Goal: Find specific page/section: Find specific page/section

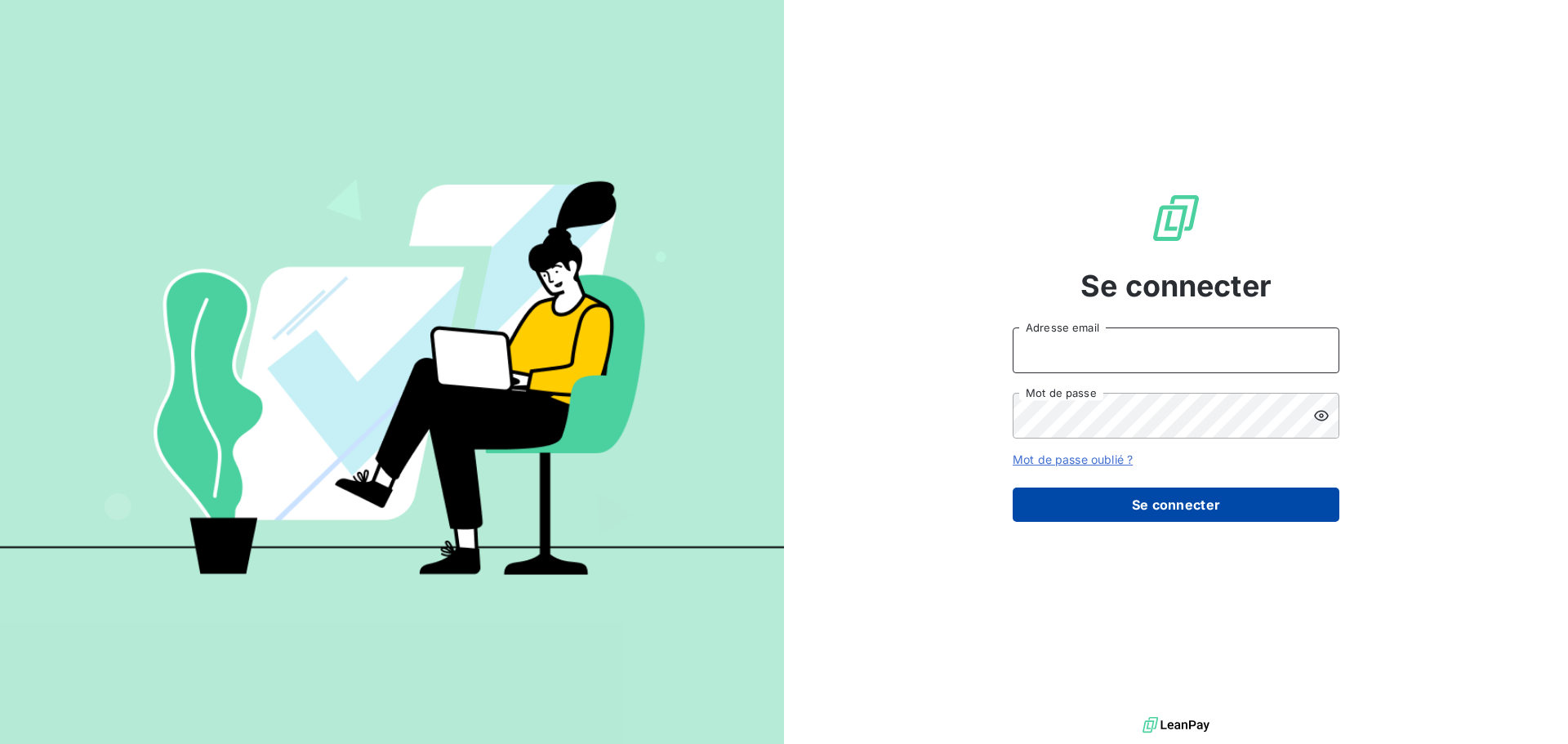
type input "[PERSON_NAME][EMAIL_ADDRESS][DOMAIN_NAME]"
click at [1154, 502] on button "Se connecter" at bounding box center [1175, 505] width 326 height 34
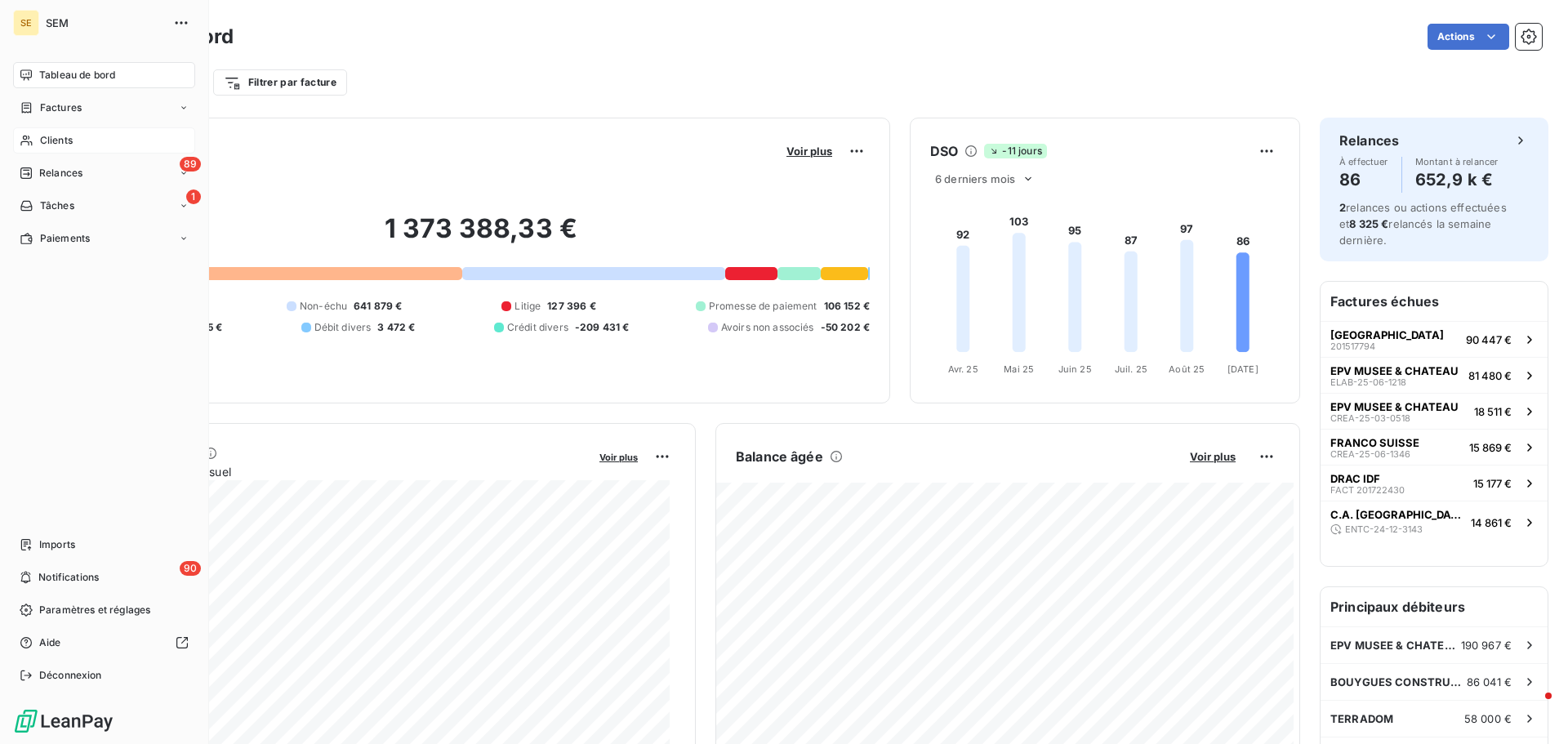
click at [56, 139] on span "Clients" at bounding box center [56, 140] width 33 height 15
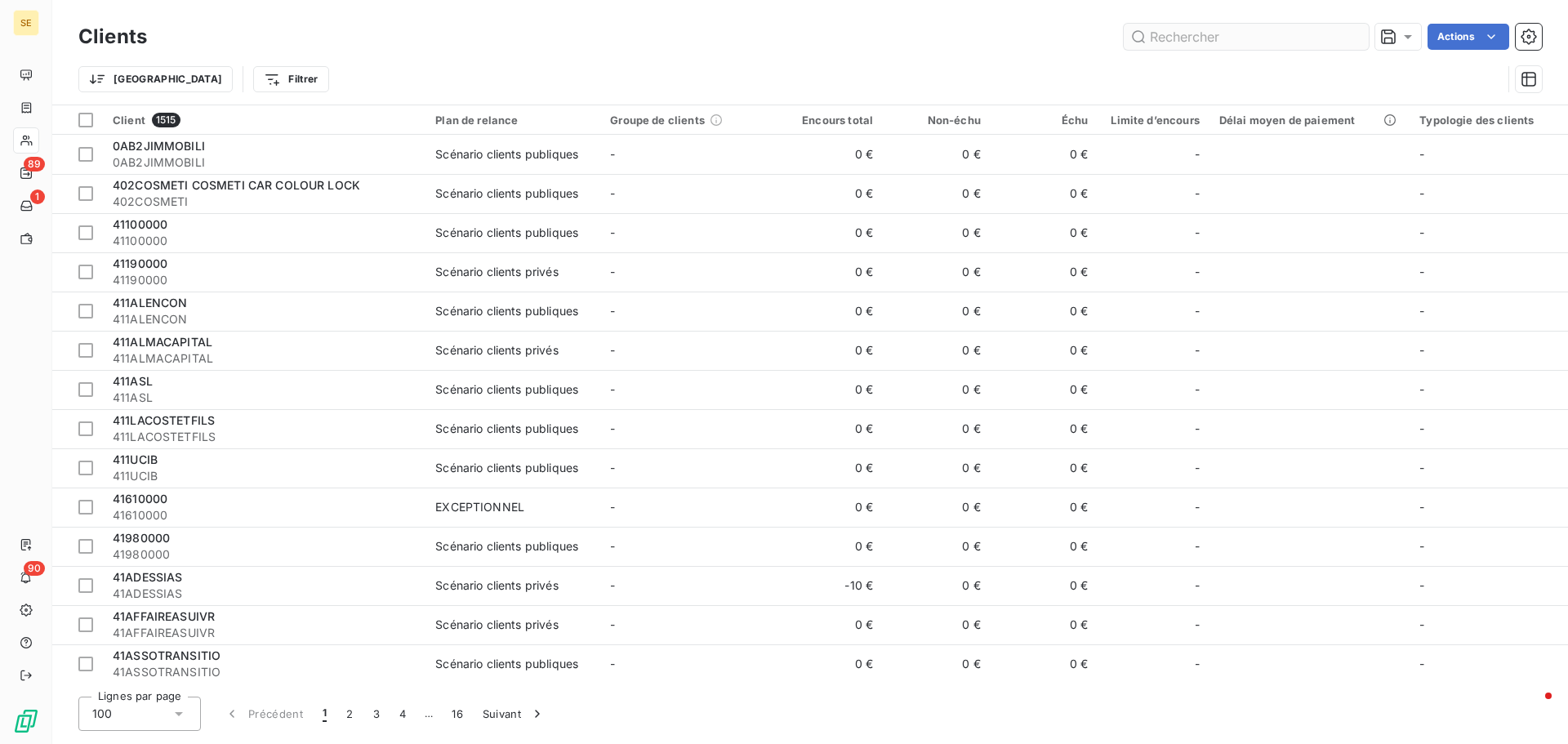
click at [1294, 36] on input "text" at bounding box center [1246, 37] width 245 height 26
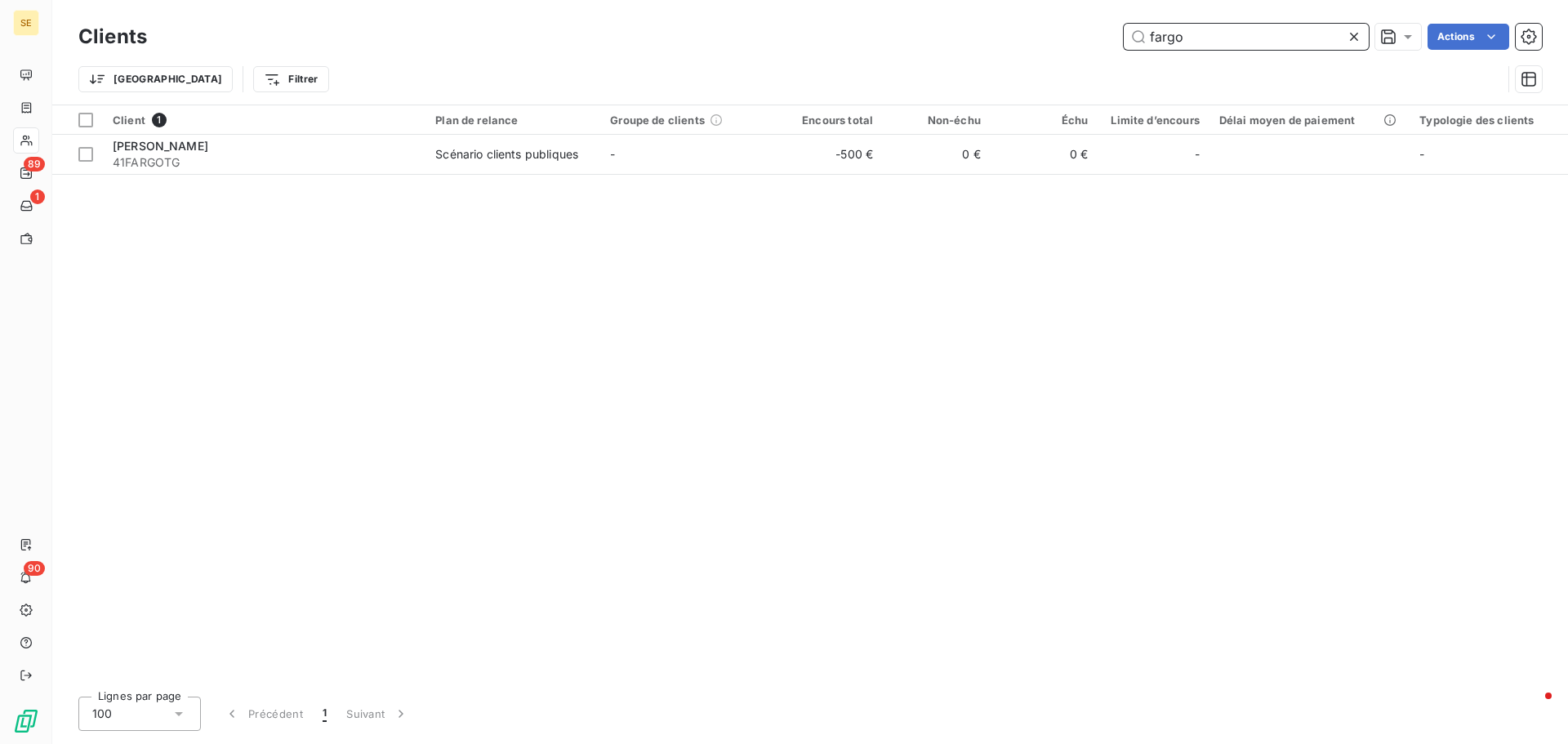
drag, startPoint x: 1200, startPoint y: 34, endPoint x: 1004, endPoint y: 34, distance: 196.0
click at [1006, 34] on div "fargo Actions" at bounding box center [854, 37] width 1375 height 26
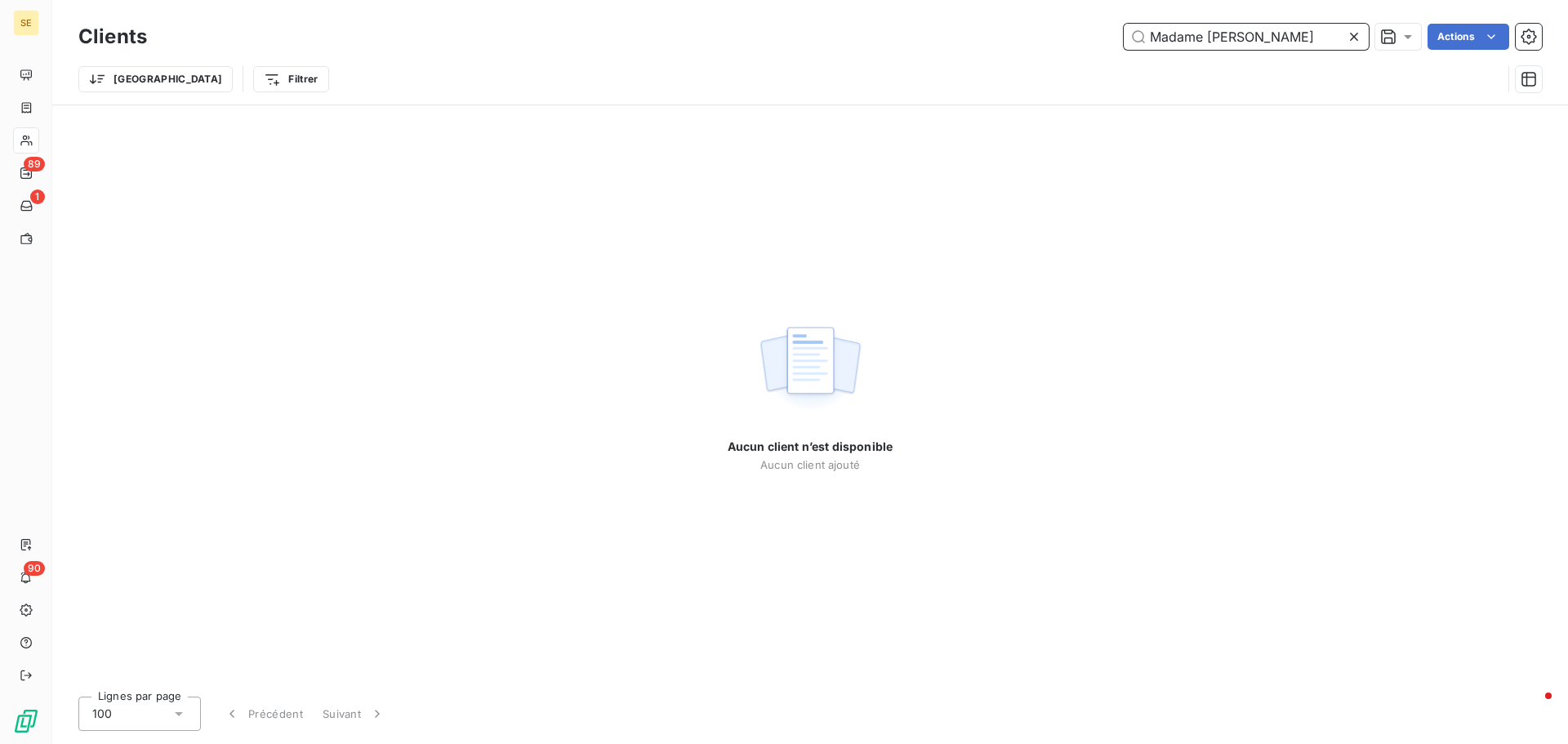
type input "Madame fargot"
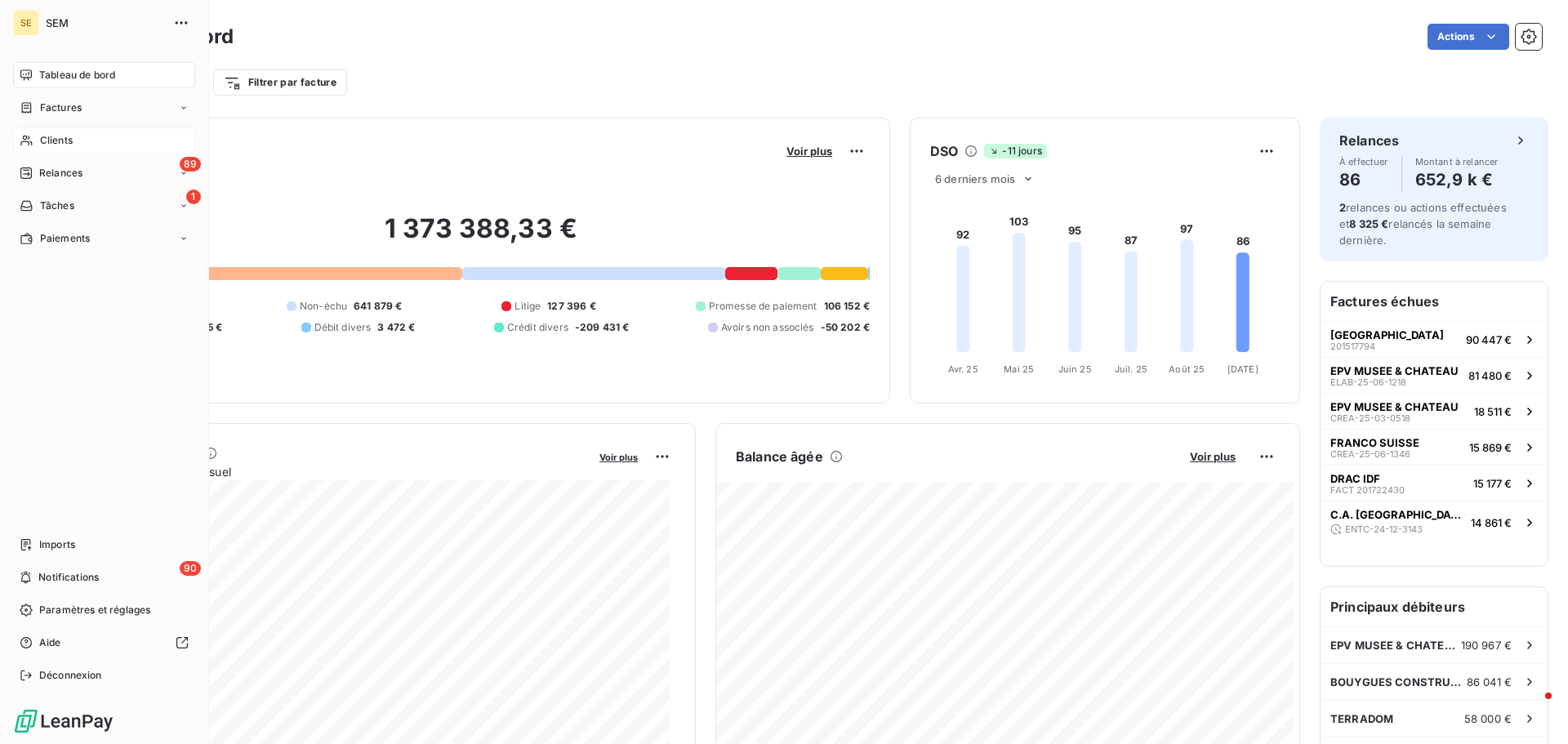
click at [34, 142] on div "Clients" at bounding box center [104, 141] width 183 height 26
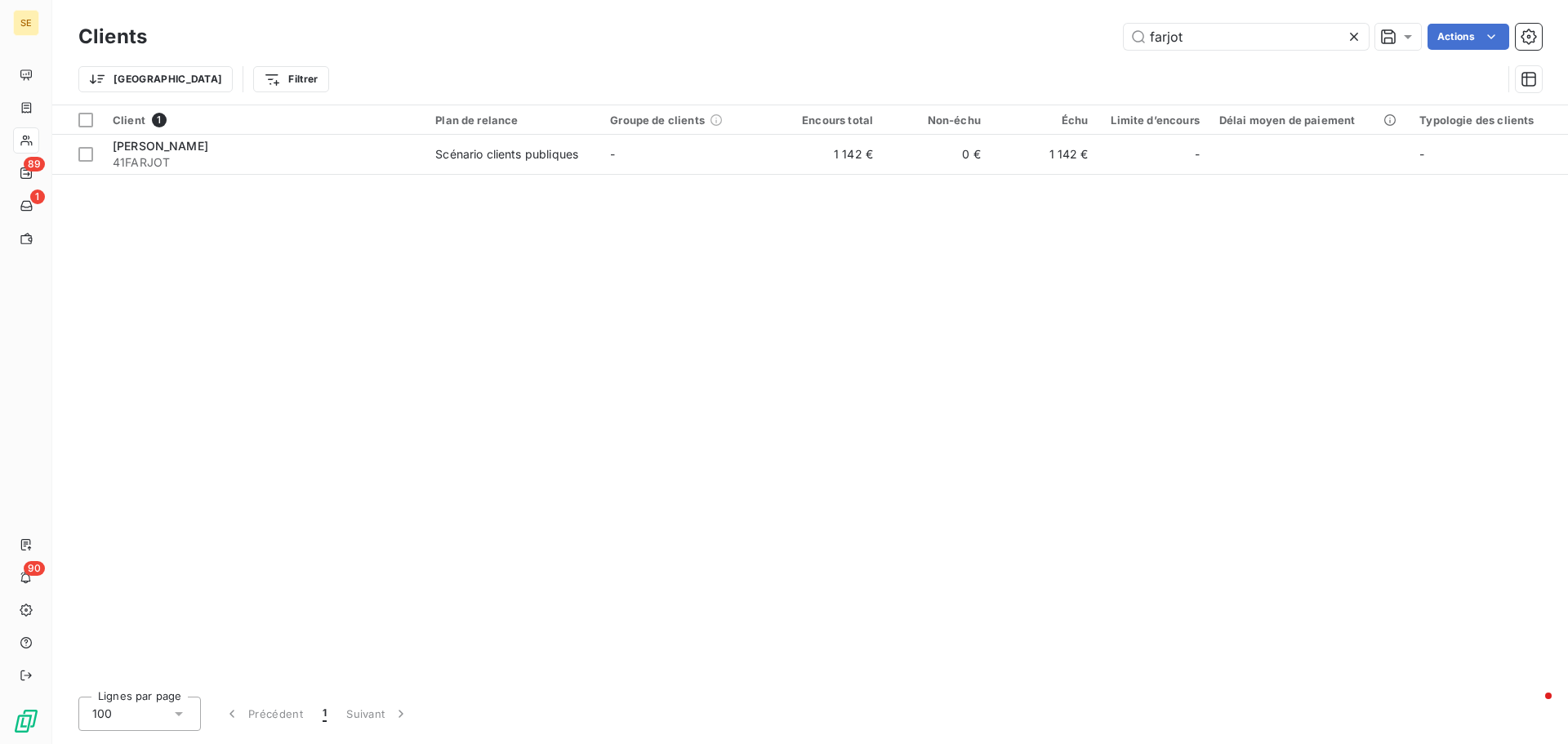
type input "farjot"
